Goal: Navigation & Orientation: Find specific page/section

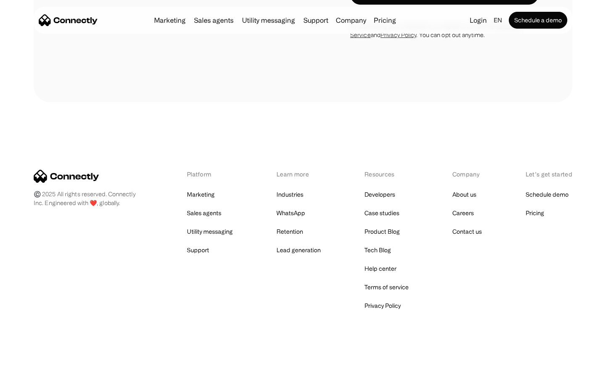
scroll to position [721, 0]
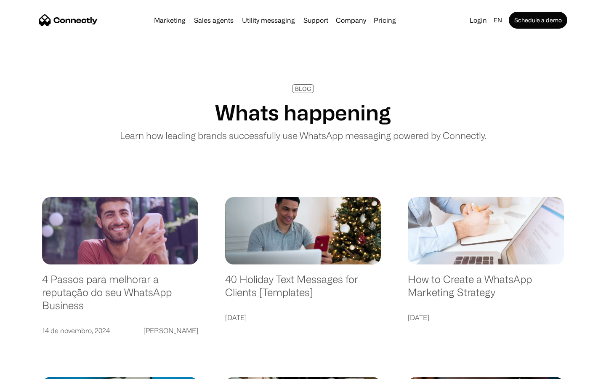
scroll to position [1617, 0]
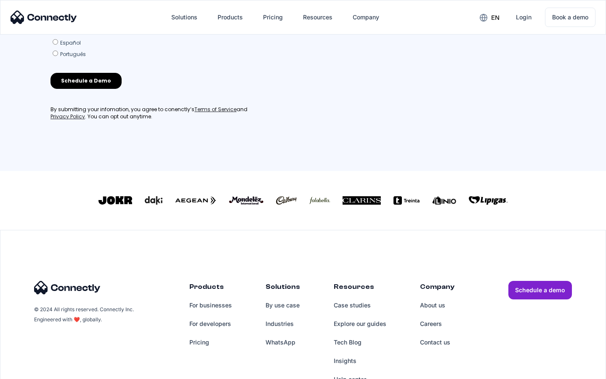
scroll to position [362, 0]
